Goal: Task Accomplishment & Management: Manage account settings

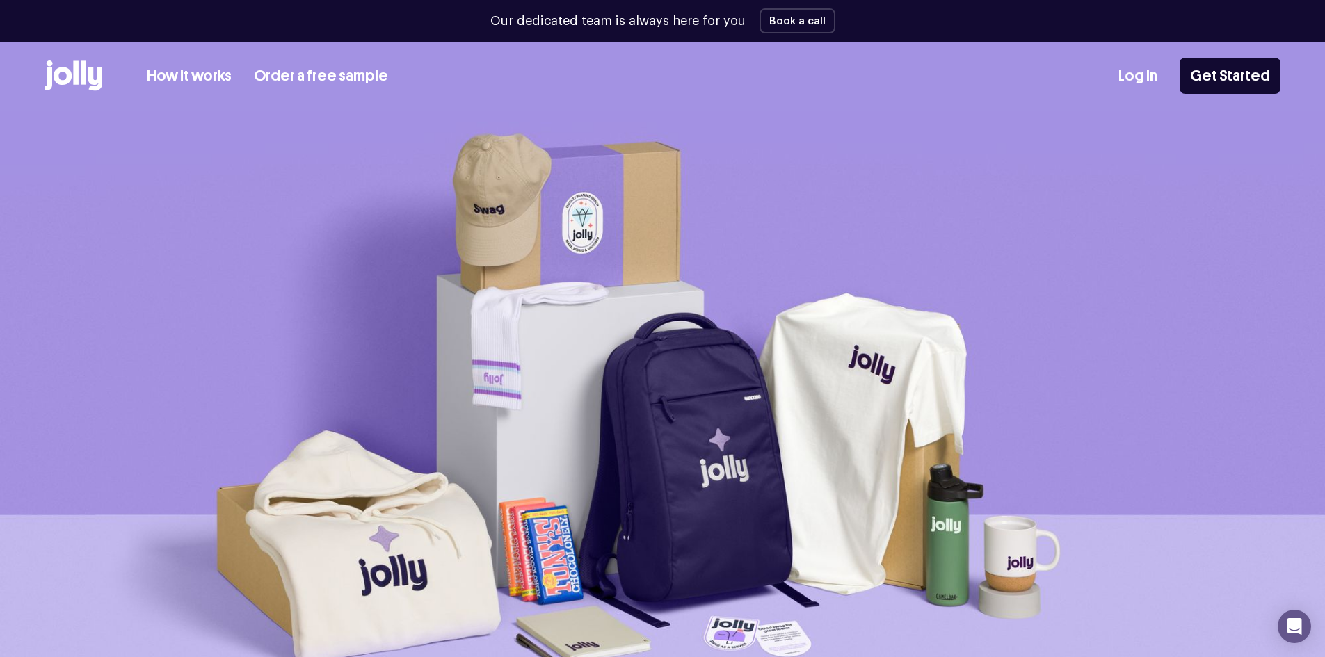
click at [1155, 74] on link "Log In" at bounding box center [1138, 76] width 39 height 23
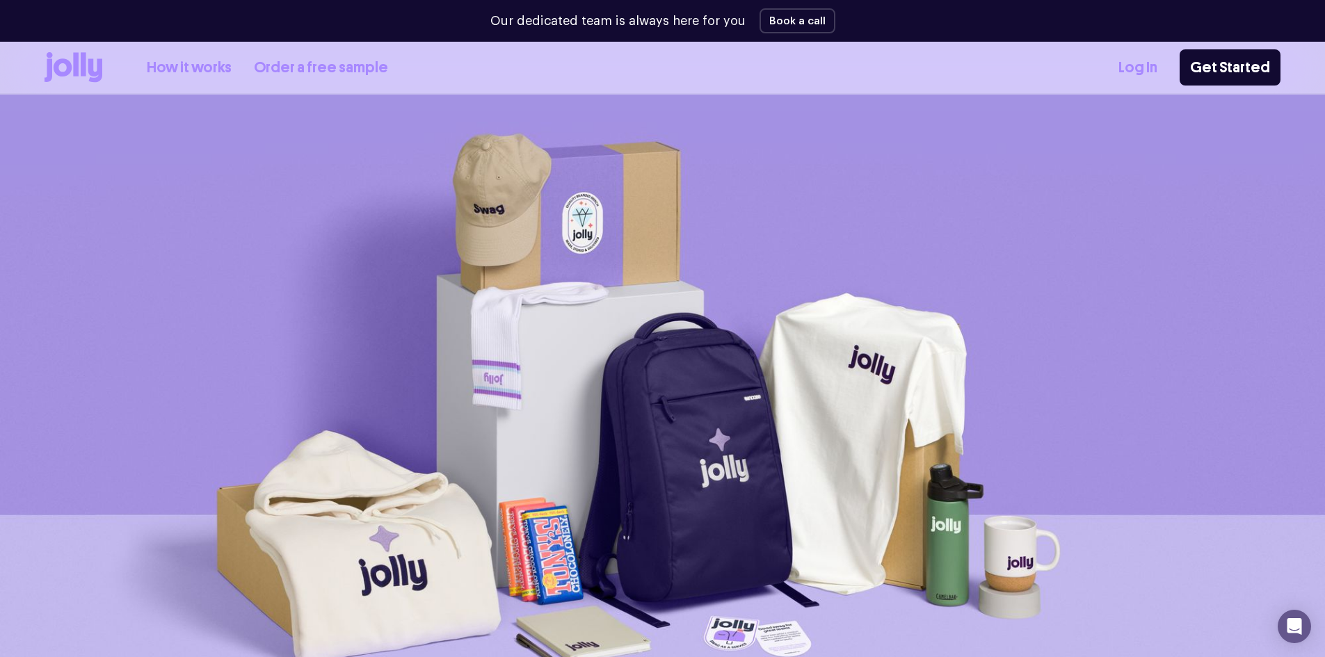
scroll to position [241, 0]
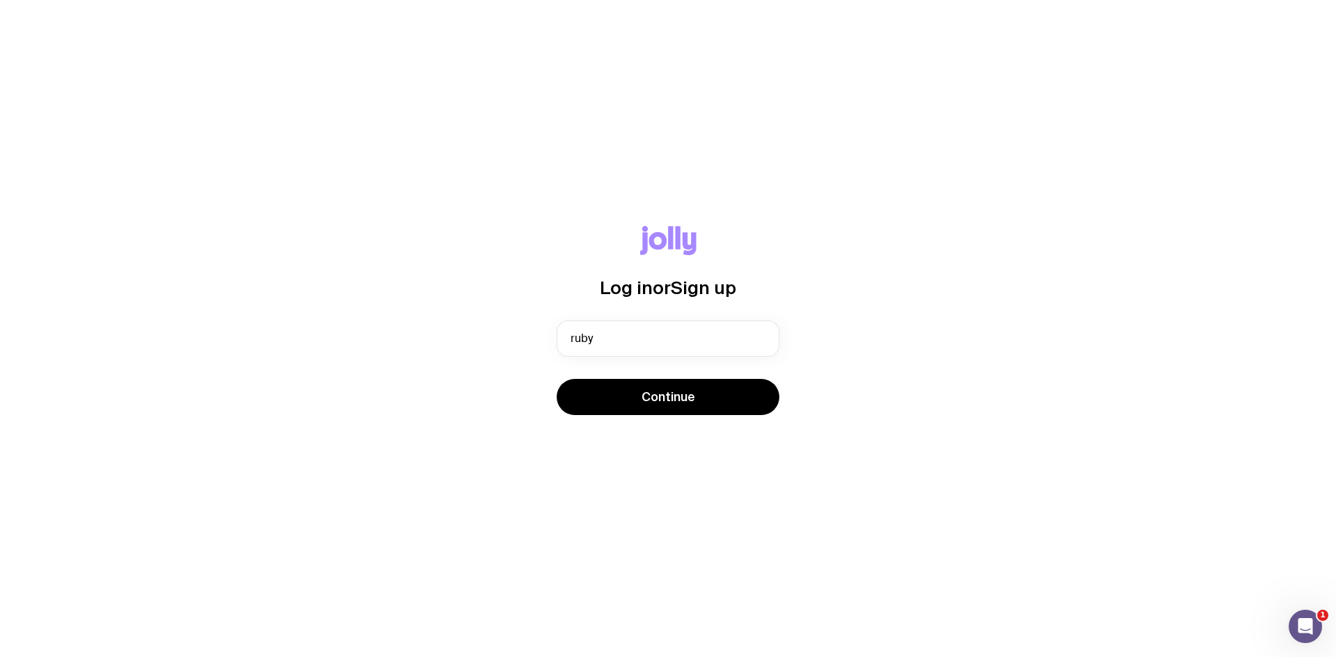
type input "[EMAIL_ADDRESS][PERSON_NAME][DOMAIN_NAME]"
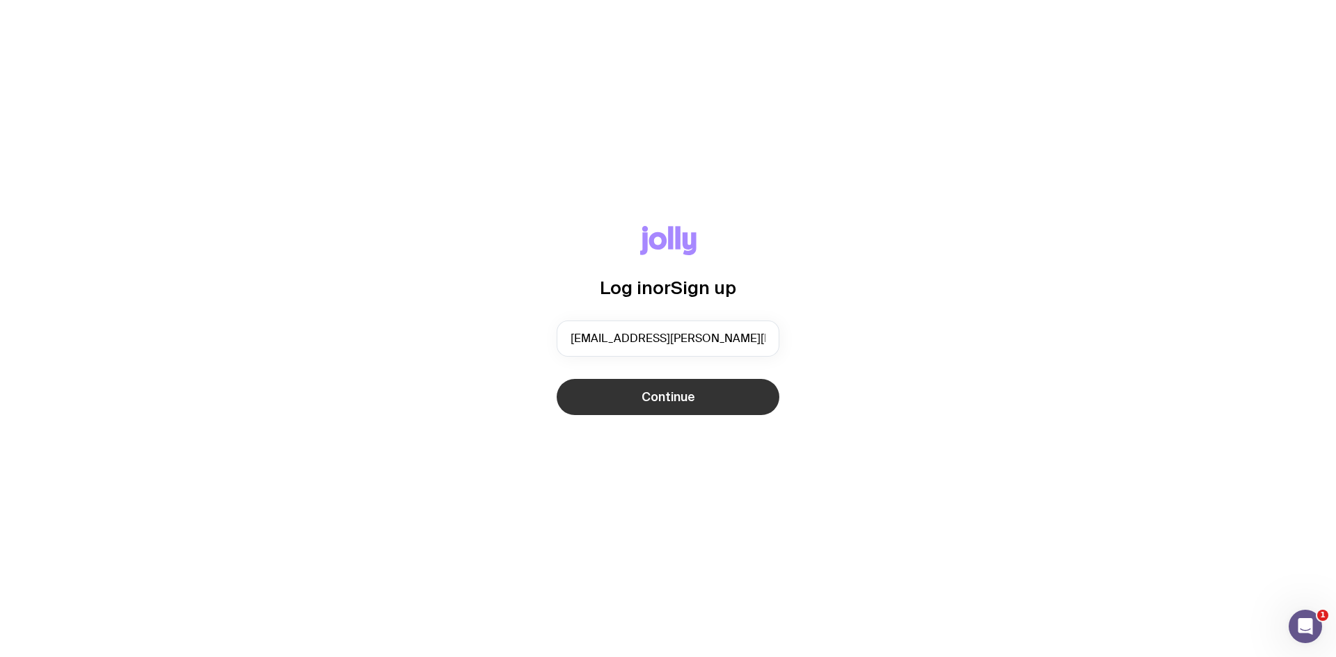
click at [644, 407] on button "Continue" at bounding box center [668, 397] width 223 height 36
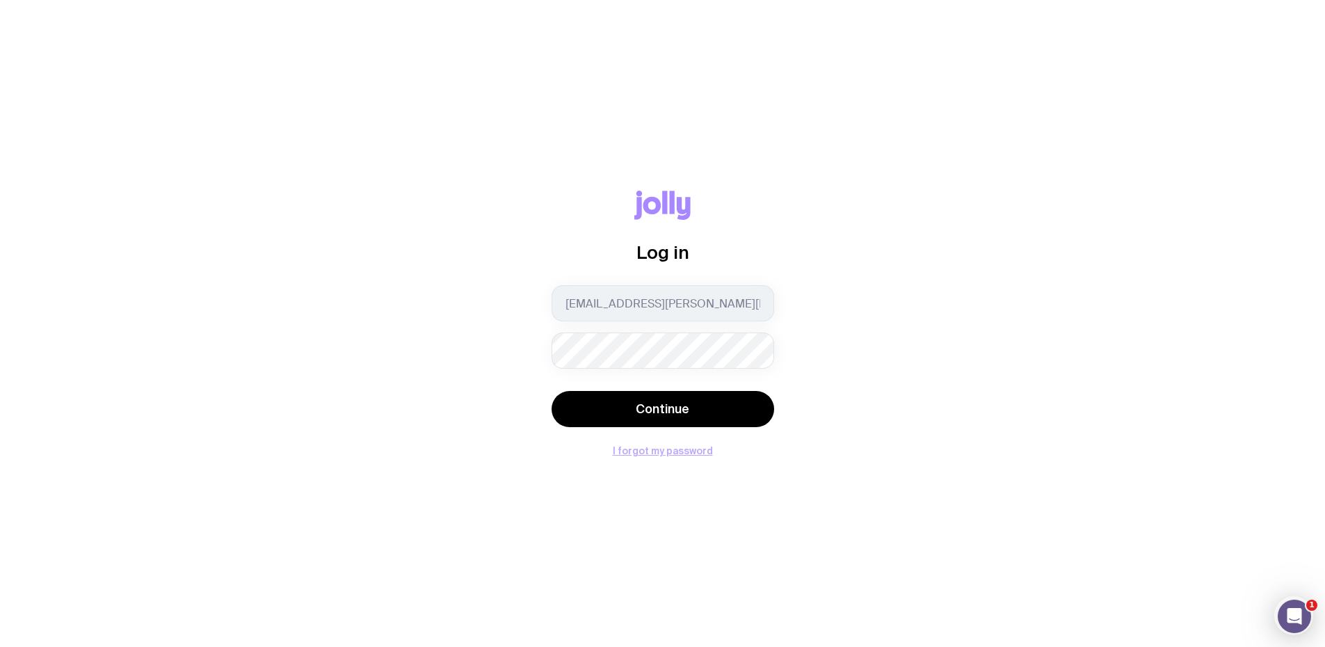
click at [678, 452] on button "I forgot my password" at bounding box center [663, 450] width 100 height 11
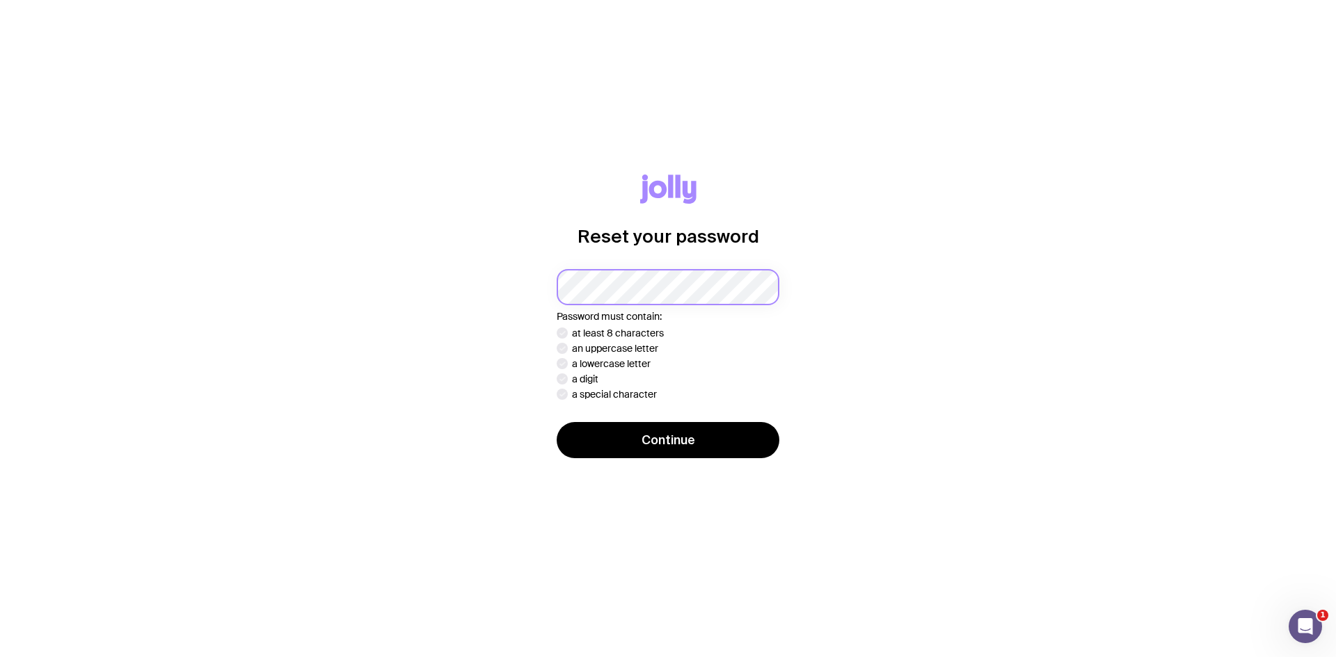
click at [557, 422] on button "Continue" at bounding box center [668, 440] width 223 height 36
